Goal: Book appointment/travel/reservation

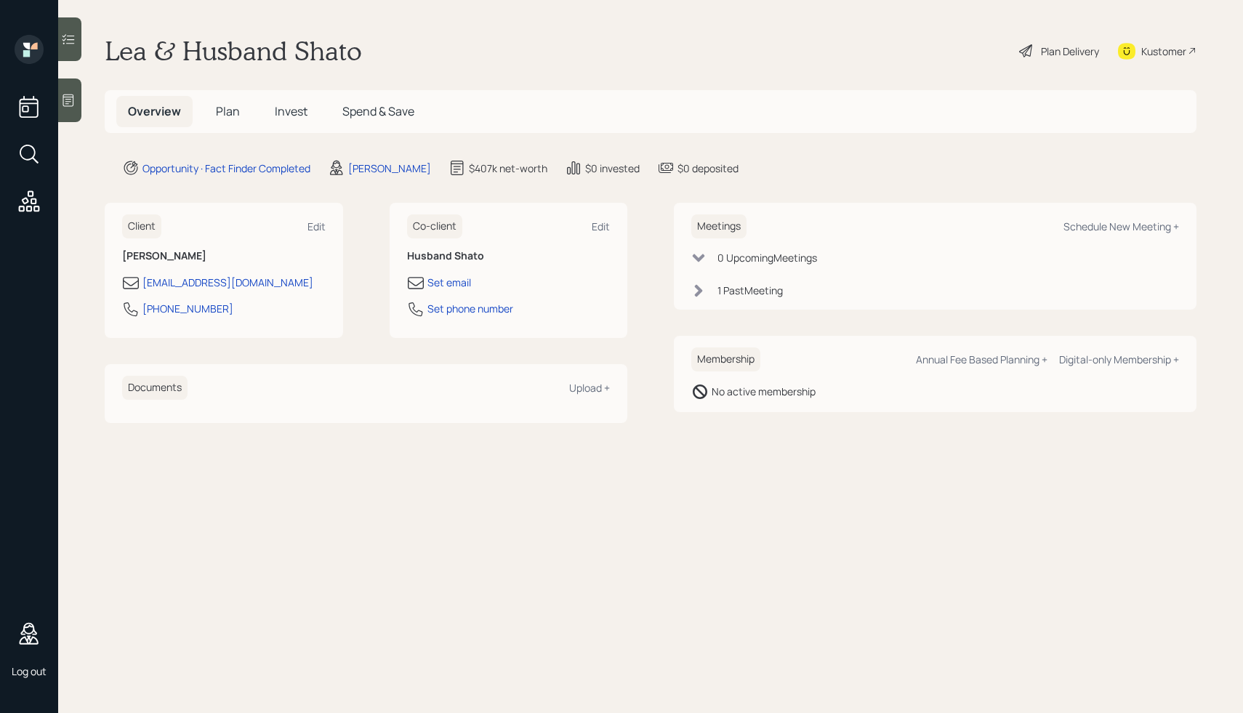
click at [726, 296] on div "1 Past Meeting" at bounding box center [749, 290] width 65 height 15
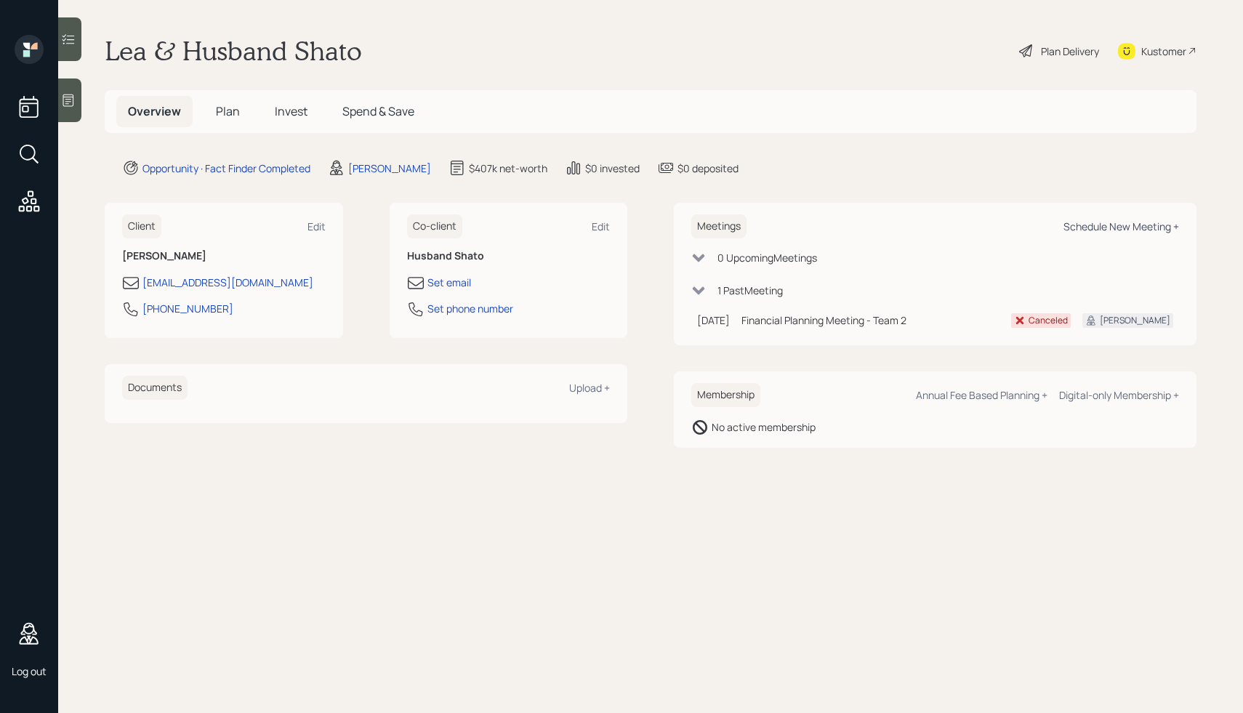
click at [1132, 221] on div "Schedule New Meeting +" at bounding box center [1121, 226] width 116 height 14
select select "ef6b64e1-8f62-4a74-b865-a7df4b35b836"
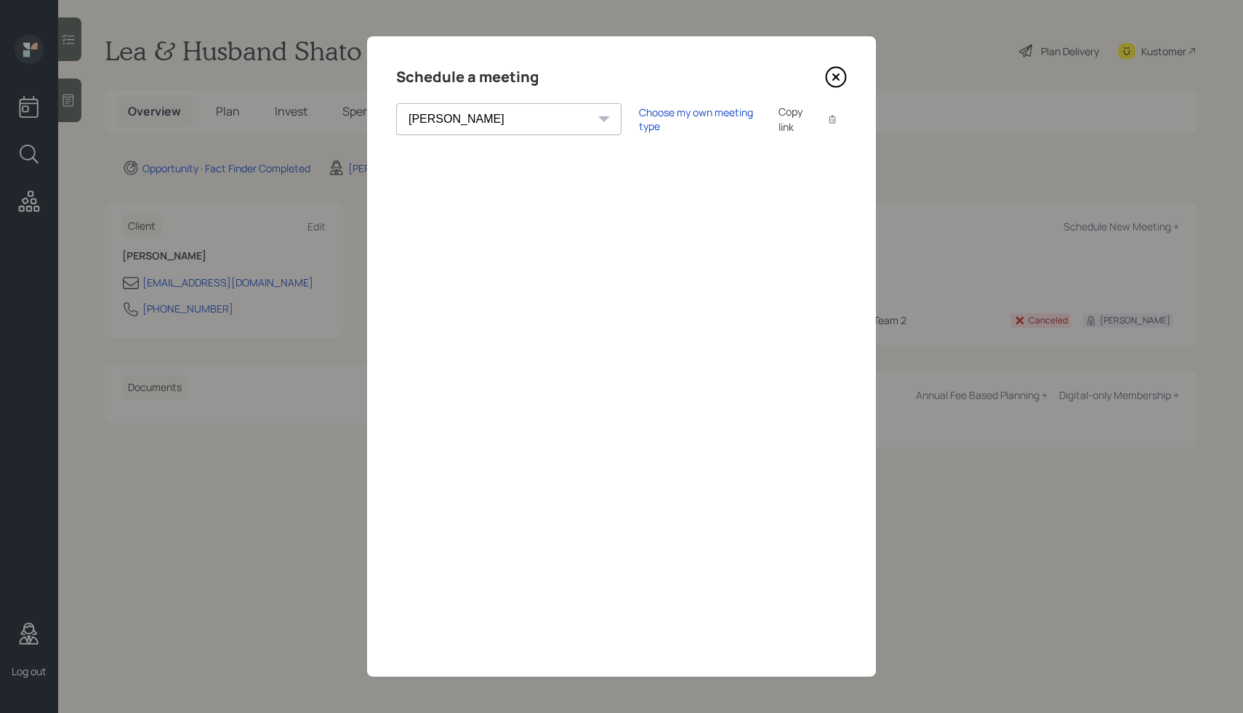
click at [778, 119] on div "Copy link" at bounding box center [794, 119] width 33 height 31
click at [637, 87] on div "Schedule a meeting" at bounding box center [621, 76] width 451 height 23
click at [778, 110] on div "Copy link Copy text" at bounding box center [812, 119] width 68 height 31
